Goal: Transaction & Acquisition: Purchase product/service

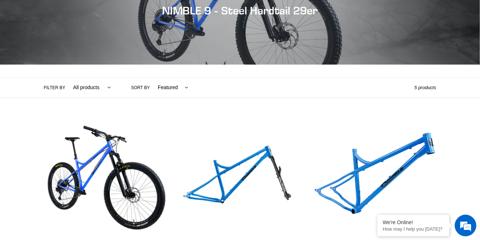
scroll to position [100, 0]
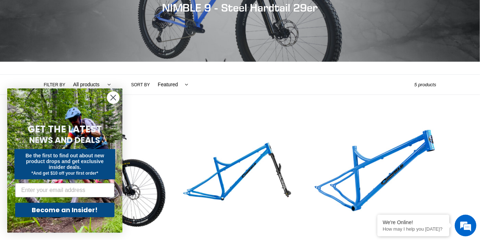
click at [112, 99] on circle "Close dialog" at bounding box center [113, 98] width 12 height 12
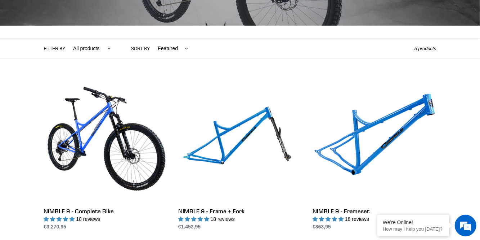
scroll to position [137, 0]
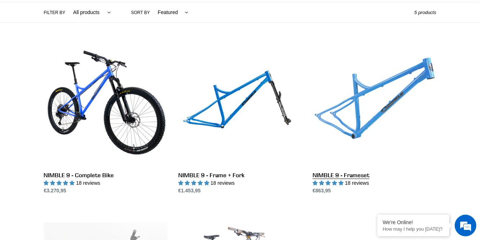
click at [366, 111] on link "NIMBLE 9 - Frameset" at bounding box center [375, 119] width 124 height 152
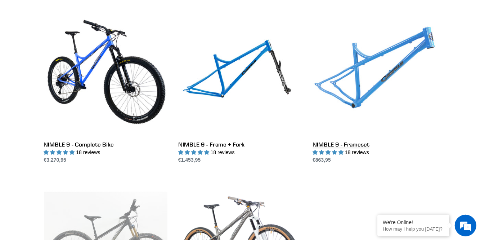
scroll to position [207, 0]
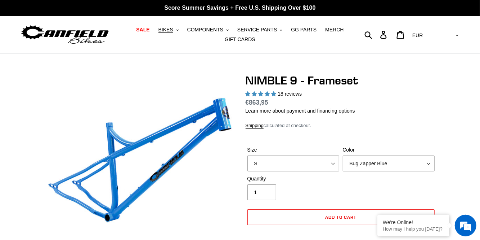
select select "highest-rating"
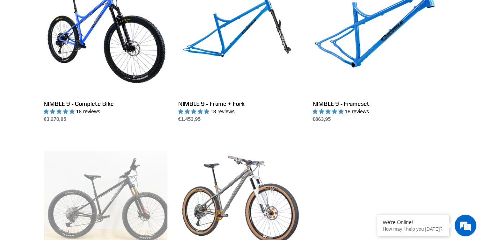
scroll to position [242, 0]
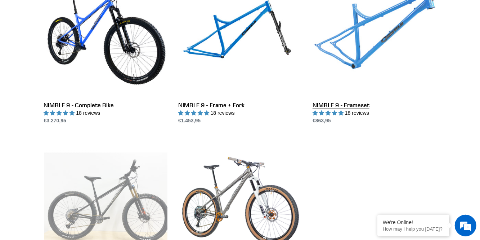
click at [361, 43] on link "NIMBLE 9 - Frameset" at bounding box center [375, 49] width 124 height 152
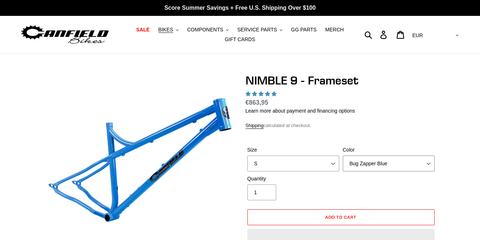
click at [369, 163] on select "Bug Zapper Blue Purple Haze -Sold Out Galaxy Black" at bounding box center [389, 163] width 92 height 16
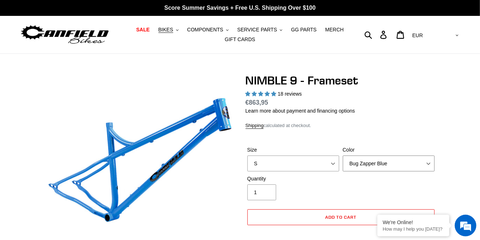
select select "highest-rating"
click at [343, 155] on select "Bug Zapper Blue Purple Haze -Sold Out Galaxy Black" at bounding box center [389, 163] width 92 height 16
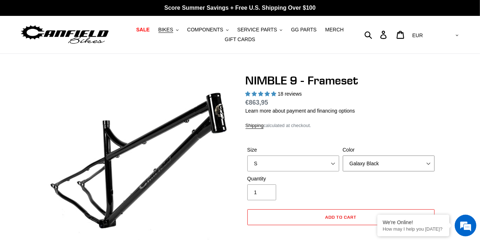
click at [367, 168] on select "Bug Zapper Blue Purple Haze -Sold Out Galaxy Black" at bounding box center [389, 163] width 92 height 16
click at [343, 155] on select "Bug Zapper Blue Purple Haze -Sold Out Galaxy Black" at bounding box center [389, 163] width 92 height 16
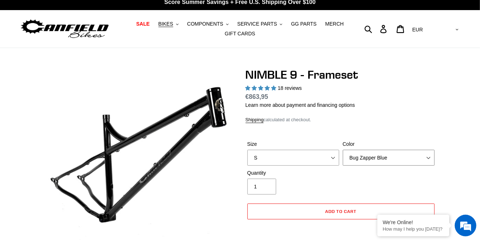
scroll to position [11, 0]
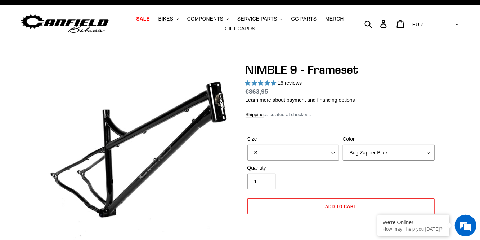
click at [379, 153] on select "Bug Zapper Blue Purple Haze -Sold Out Galaxy Black" at bounding box center [389, 152] width 92 height 16
select select "Purple Haze -Sold Out"
click at [343, 144] on select "Bug Zapper Blue Purple Haze -Sold Out Galaxy Black" at bounding box center [389, 152] width 92 height 16
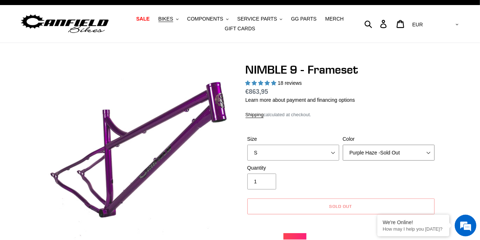
click at [377, 159] on select "Bug Zapper Blue Purple Haze -Sold Out Galaxy Black" at bounding box center [389, 152] width 92 height 16
click at [285, 151] on select "S M L XL" at bounding box center [293, 152] width 92 height 16
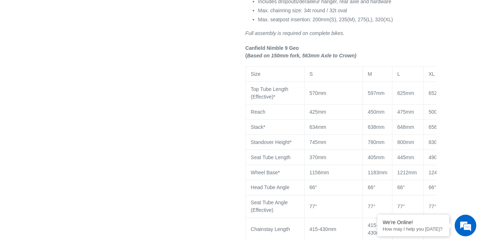
scroll to position [537, 0]
